Goal: Task Accomplishment & Management: Manage account settings

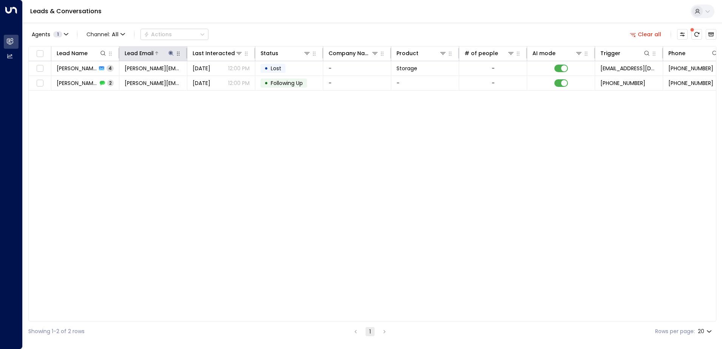
click at [169, 53] on icon at bounding box center [171, 53] width 5 height 5
click at [252, 132] on div "Lead Name Lead Email Last Interacted Status Company Name Product # of people AI…" at bounding box center [372, 183] width 688 height 275
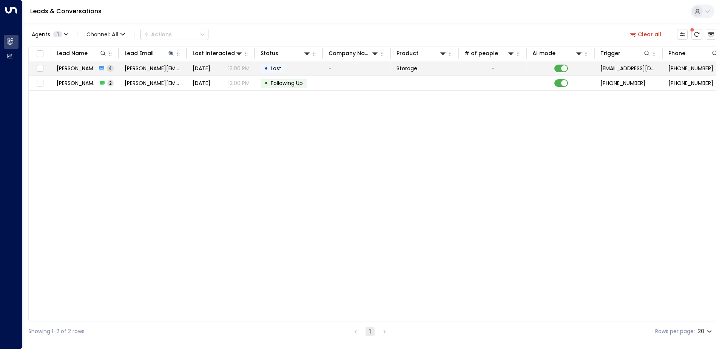
click at [400, 69] on span "Storage" at bounding box center [407, 69] width 21 height 8
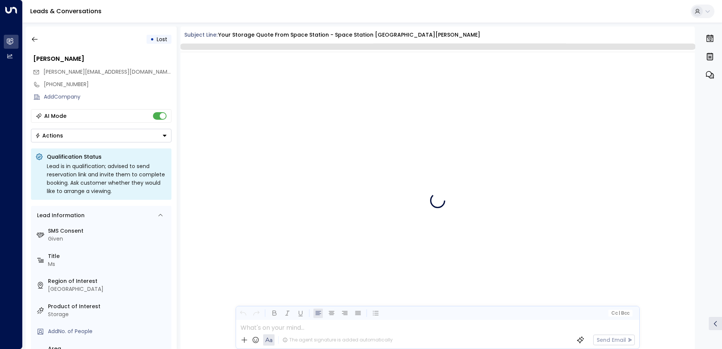
scroll to position [1508, 0]
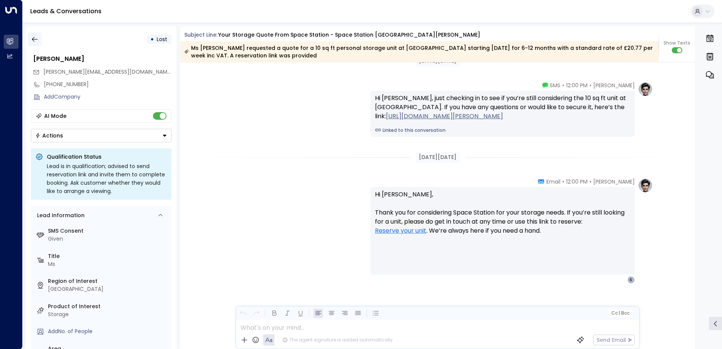
click at [36, 42] on icon "button" at bounding box center [35, 40] width 8 height 8
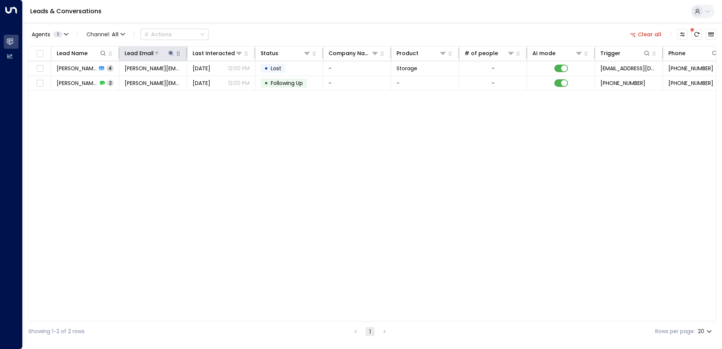
click at [173, 54] on icon at bounding box center [171, 53] width 5 height 5
click at [218, 82] on icon "button" at bounding box center [218, 80] width 5 height 5
click at [150, 80] on input "text" at bounding box center [171, 81] width 104 height 14
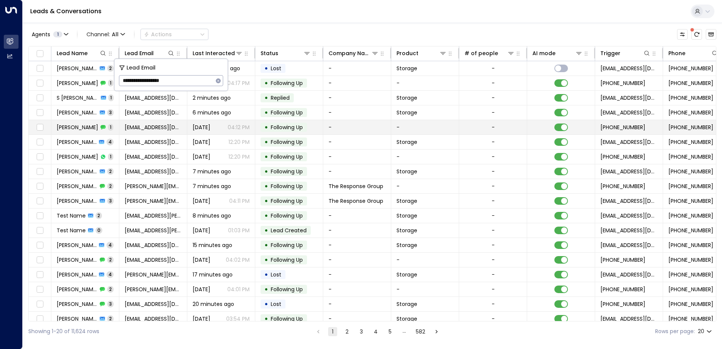
type input "**********"
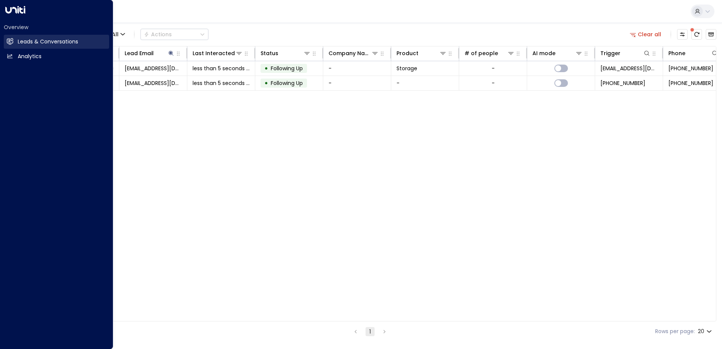
click at [19, 40] on h2 "Leads & Conversations" at bounding box center [48, 42] width 60 height 8
click at [20, 40] on h2 "Leads & Conversations" at bounding box center [48, 42] width 60 height 8
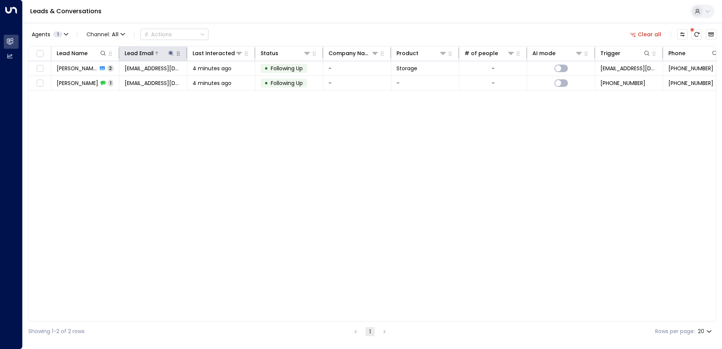
click at [173, 54] on icon at bounding box center [171, 53] width 5 height 5
click at [219, 82] on icon "button" at bounding box center [218, 80] width 5 height 5
click at [129, 81] on input "text" at bounding box center [171, 81] width 104 height 14
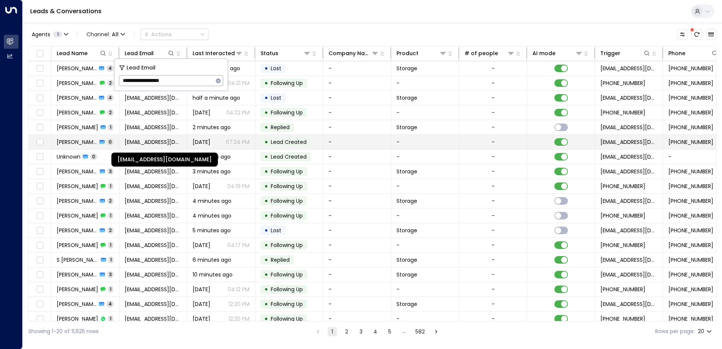
type input "**********"
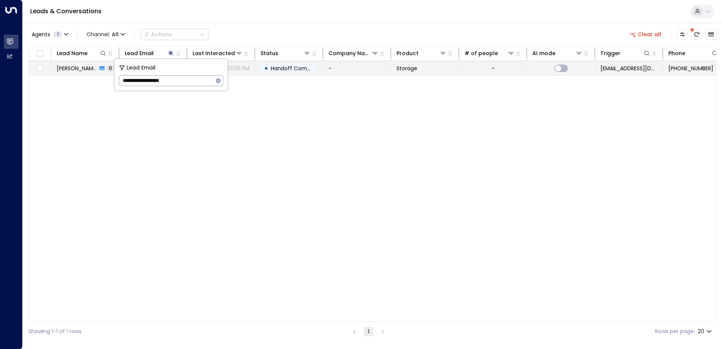
click at [288, 70] on span "Handoff Completed" at bounding box center [297, 69] width 53 height 8
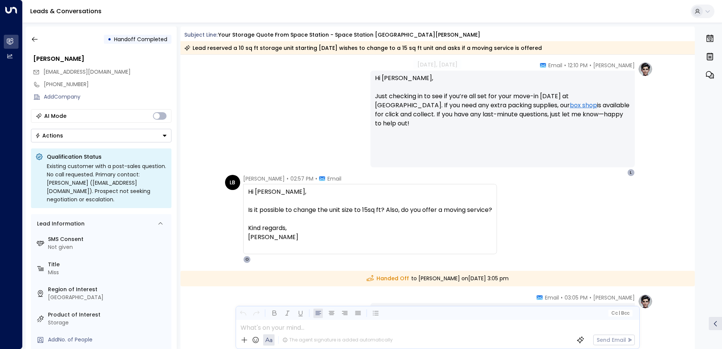
scroll to position [2682, 0]
